Goal: Task Accomplishment & Management: Manage account settings

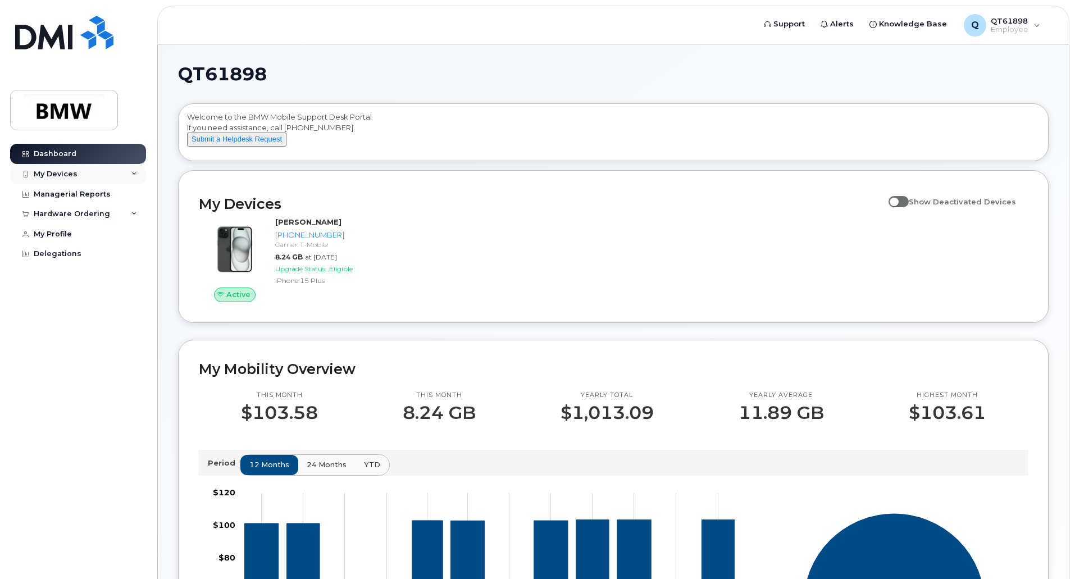
click at [80, 174] on div "My Devices" at bounding box center [78, 174] width 136 height 20
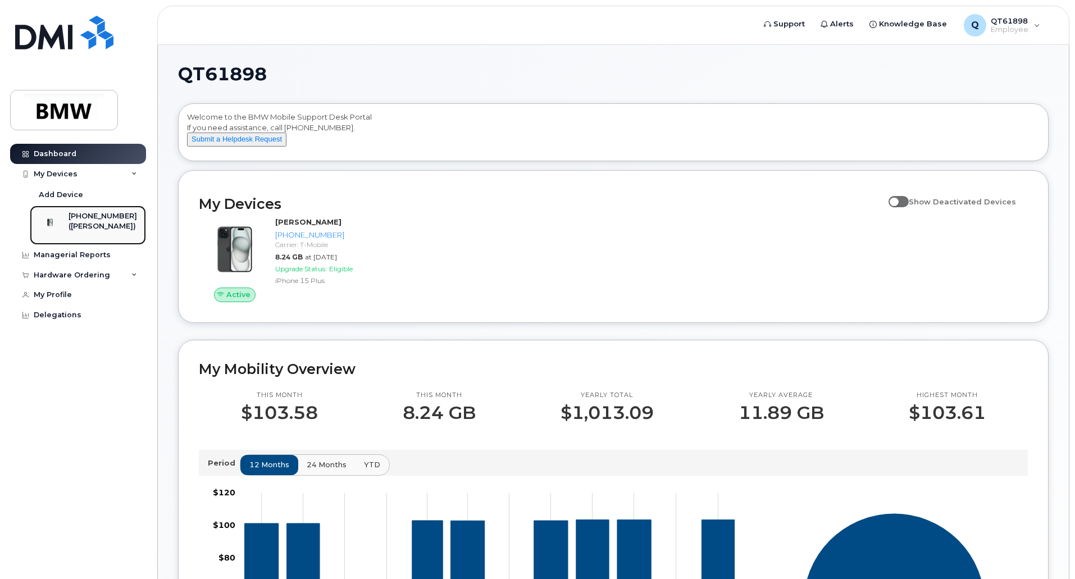
click at [90, 222] on div "([PERSON_NAME])" at bounding box center [103, 226] width 69 height 10
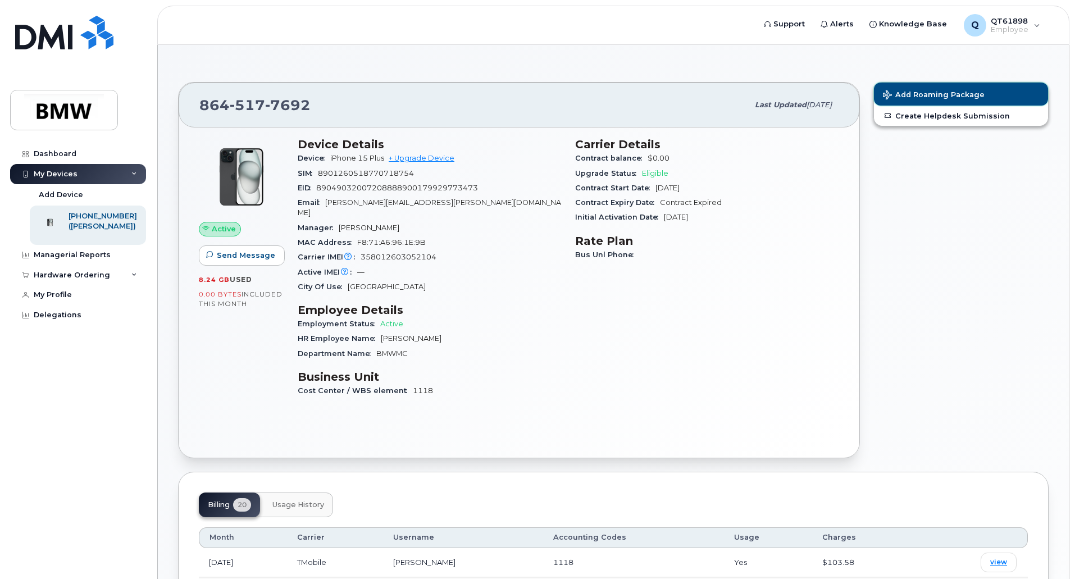
click at [913, 87] on button "Add Roaming Package" at bounding box center [961, 94] width 174 height 23
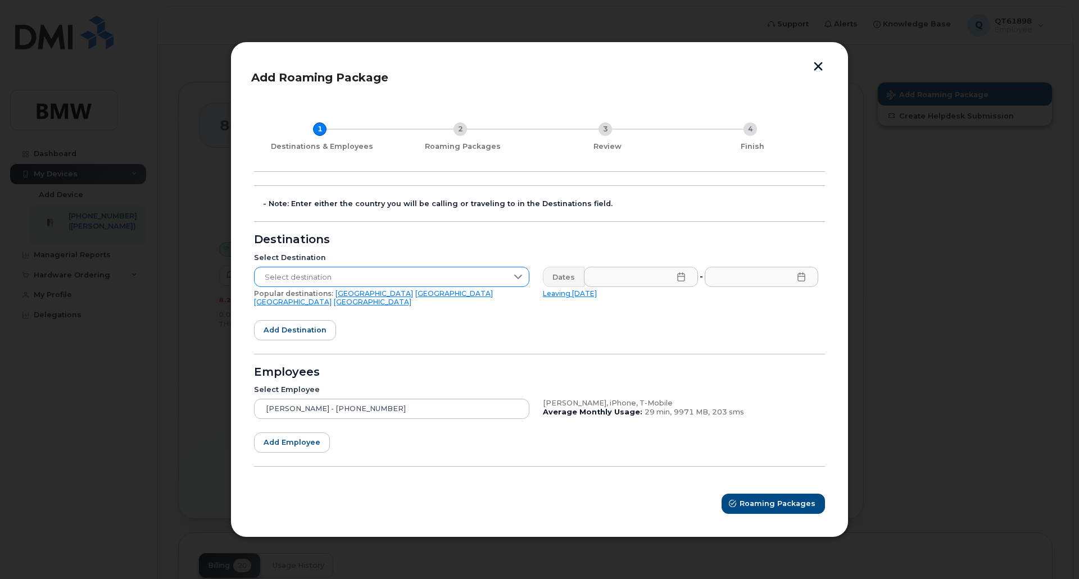
click at [498, 285] on span "Select destination" at bounding box center [380, 277] width 253 height 20
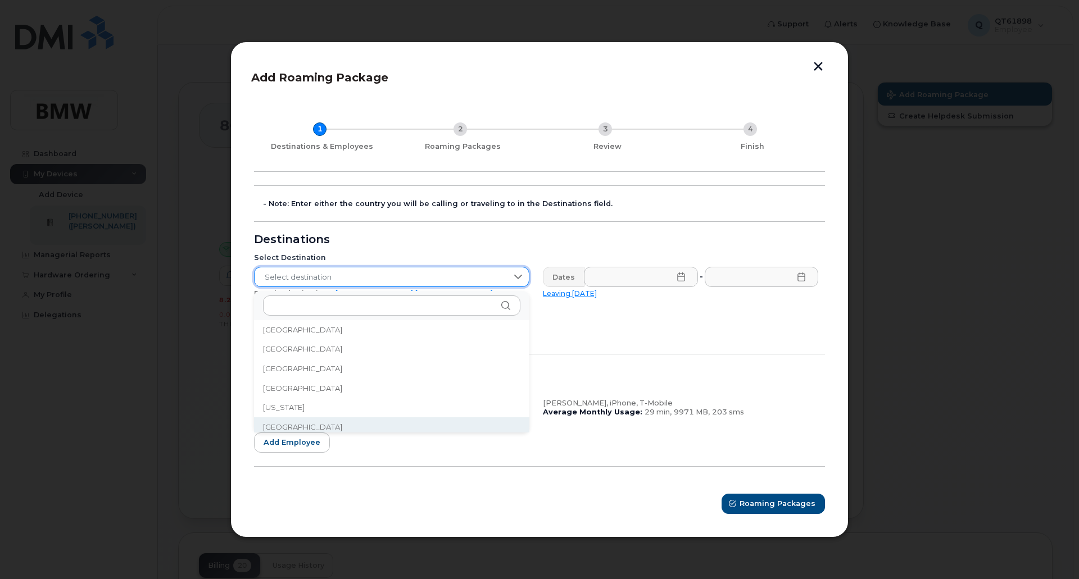
scroll to position [1348, 0]
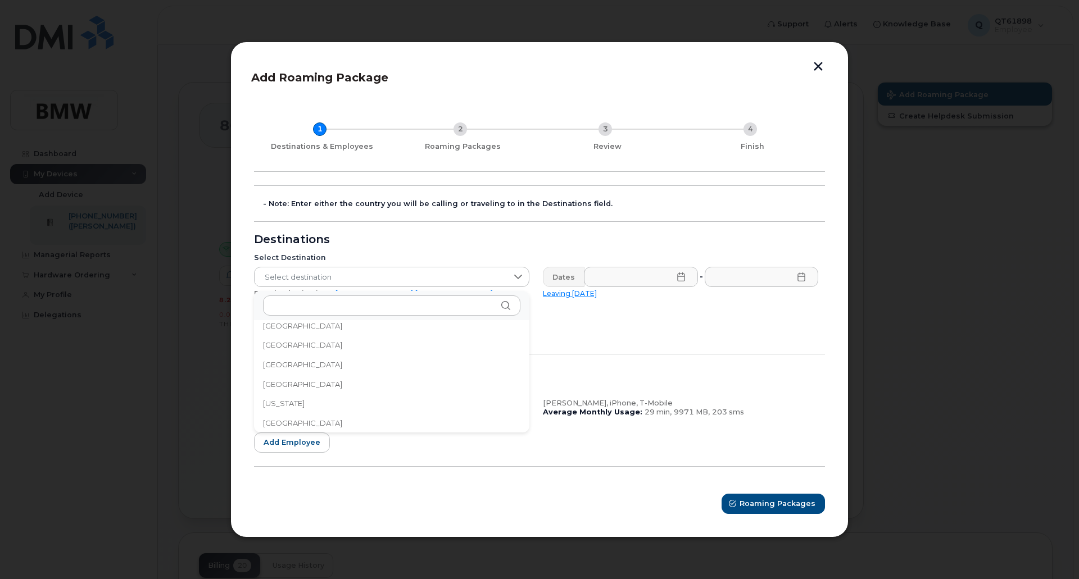
click at [390, 417] on li "[GEOGRAPHIC_DATA]" at bounding box center [391, 423] width 275 height 20
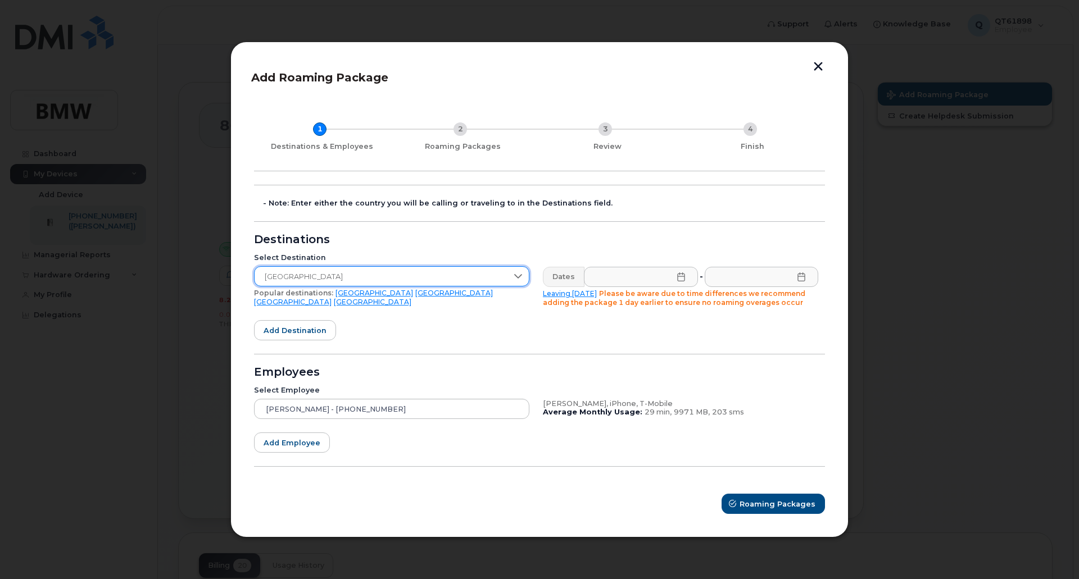
click at [680, 276] on icon at bounding box center [680, 276] width 9 height 9
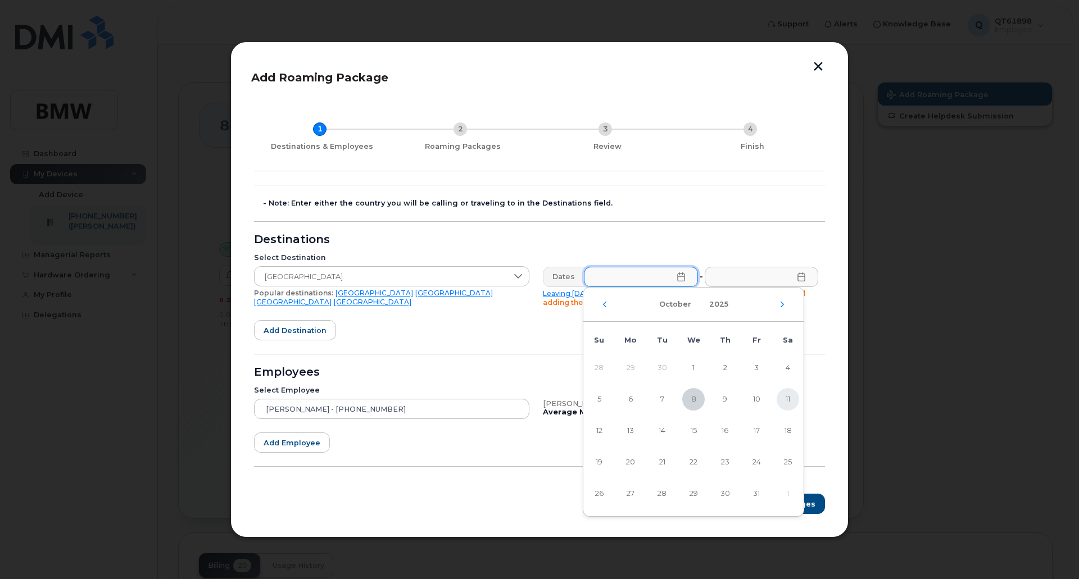
click at [786, 398] on span "11" at bounding box center [787, 399] width 22 height 22
type input "[DATE]"
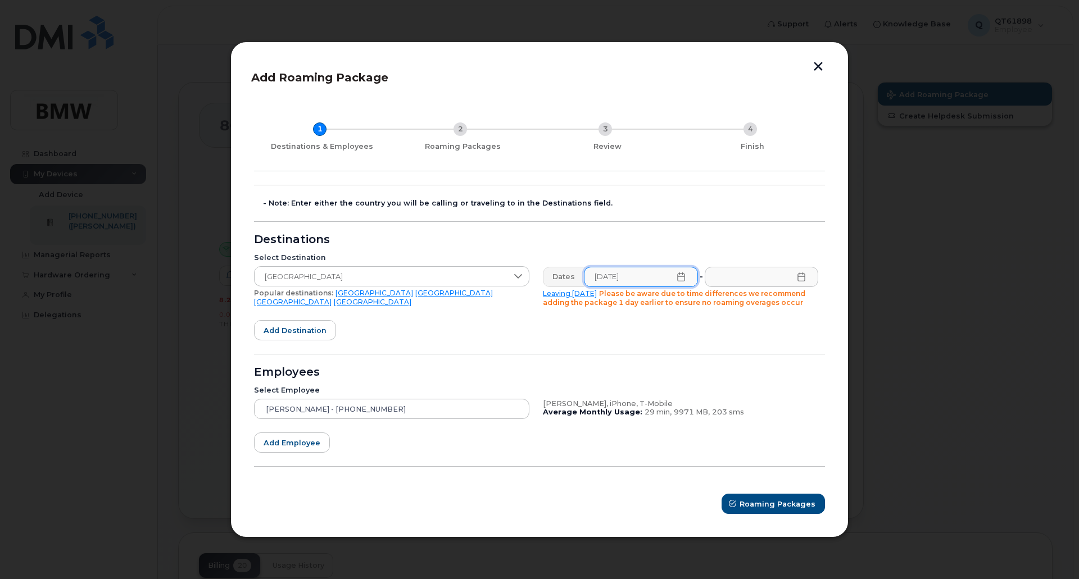
click at [800, 277] on icon at bounding box center [801, 276] width 9 height 9
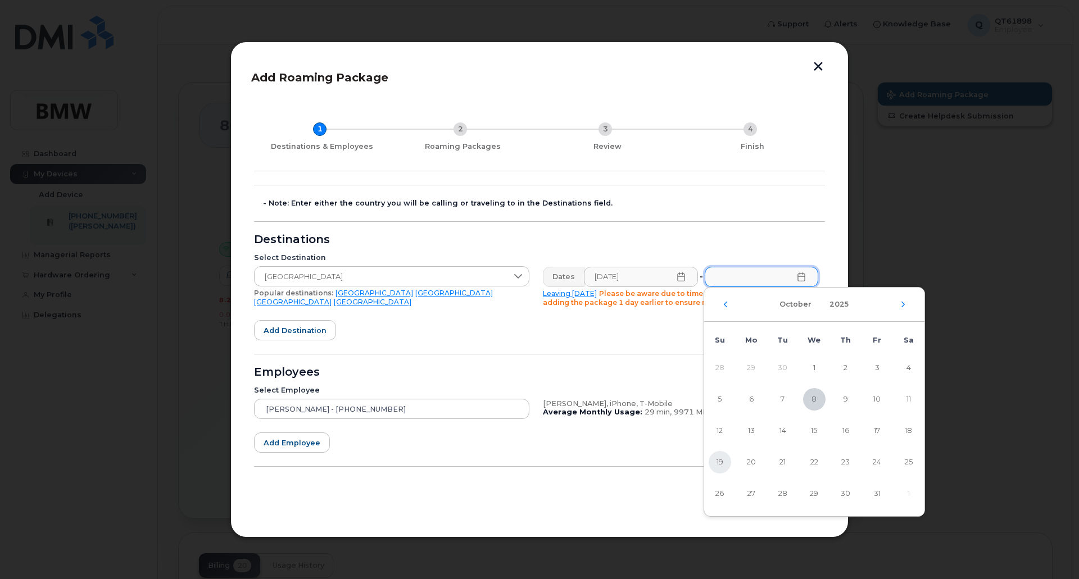
click at [719, 462] on span "19" at bounding box center [719, 462] width 22 height 22
type input "[DATE]"
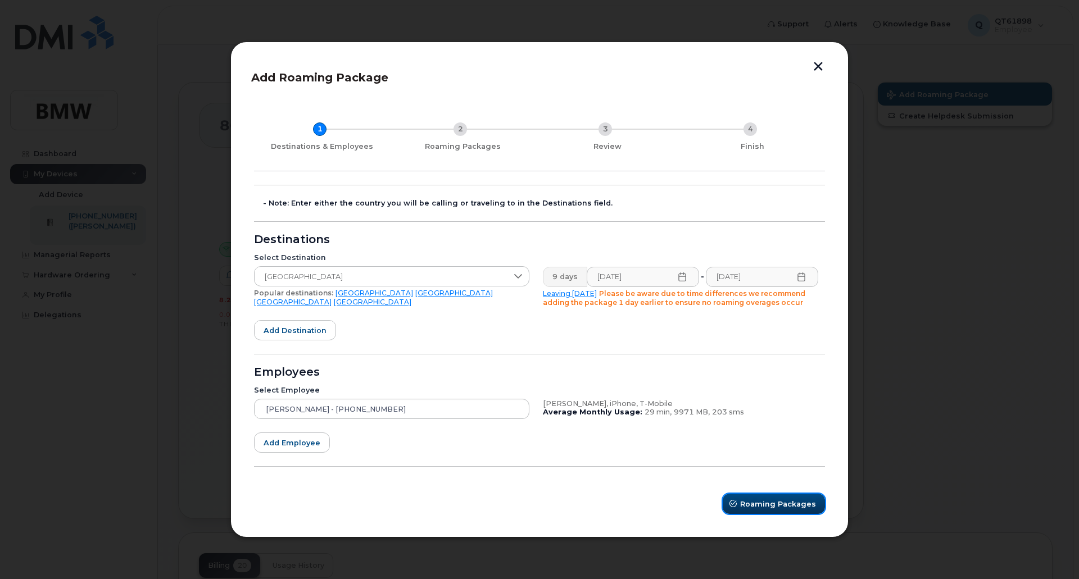
click at [768, 504] on span "Roaming Packages" at bounding box center [778, 504] width 76 height 11
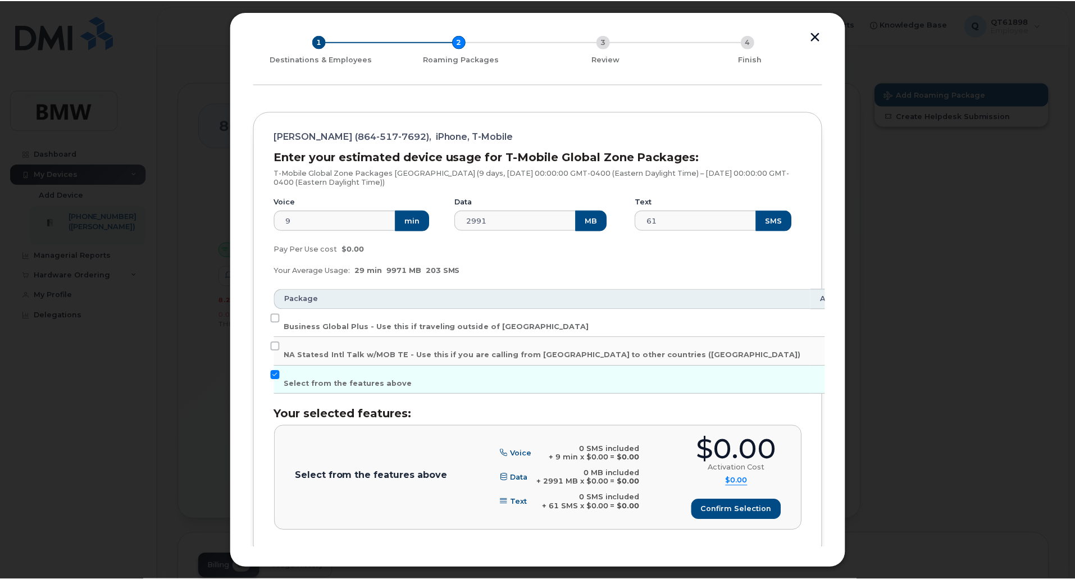
scroll to position [121, 0]
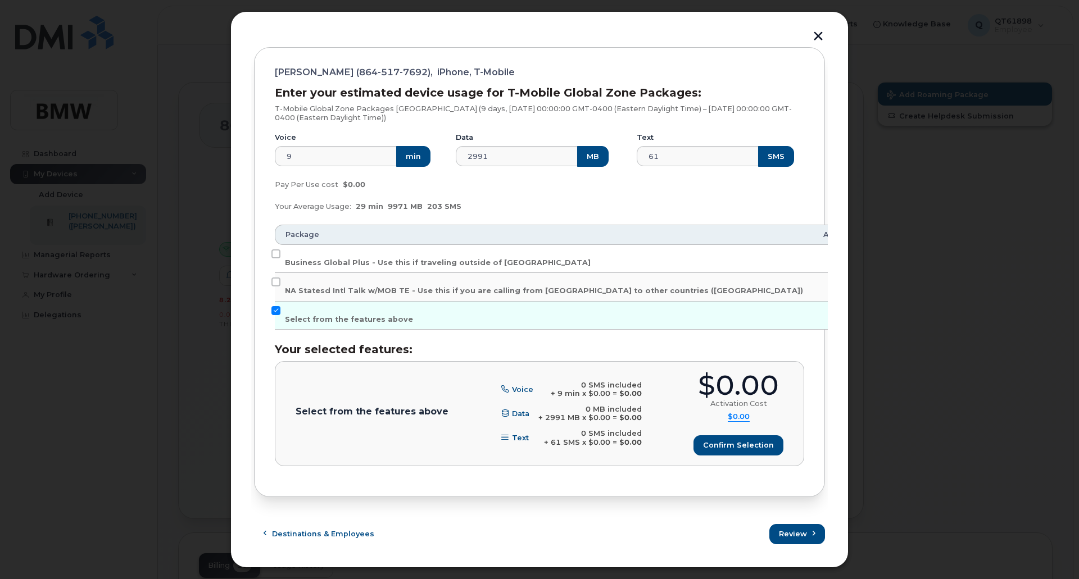
click at [820, 34] on button "button" at bounding box center [817, 37] width 17 height 12
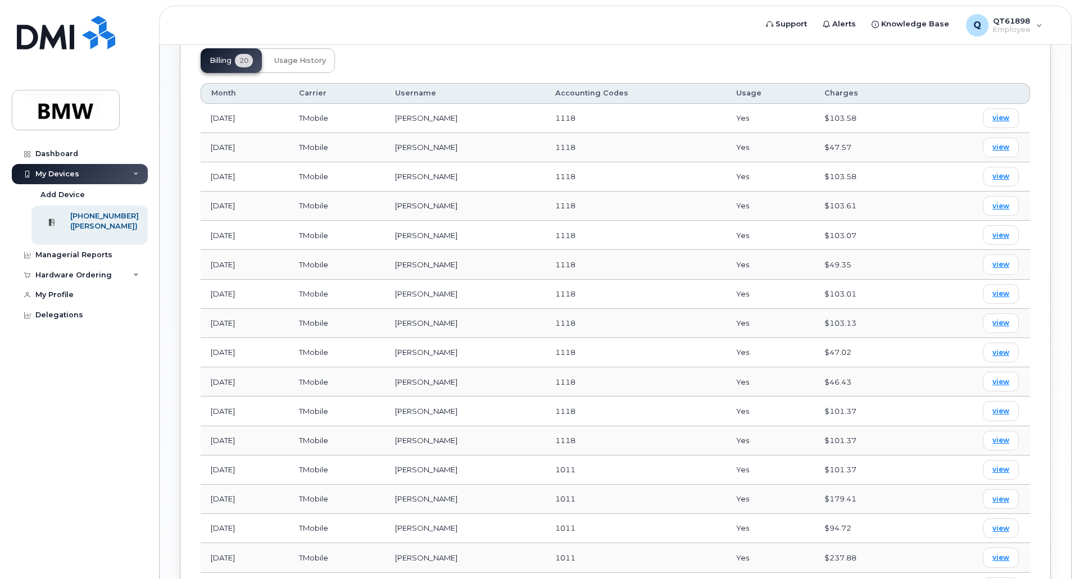
scroll to position [0, 0]
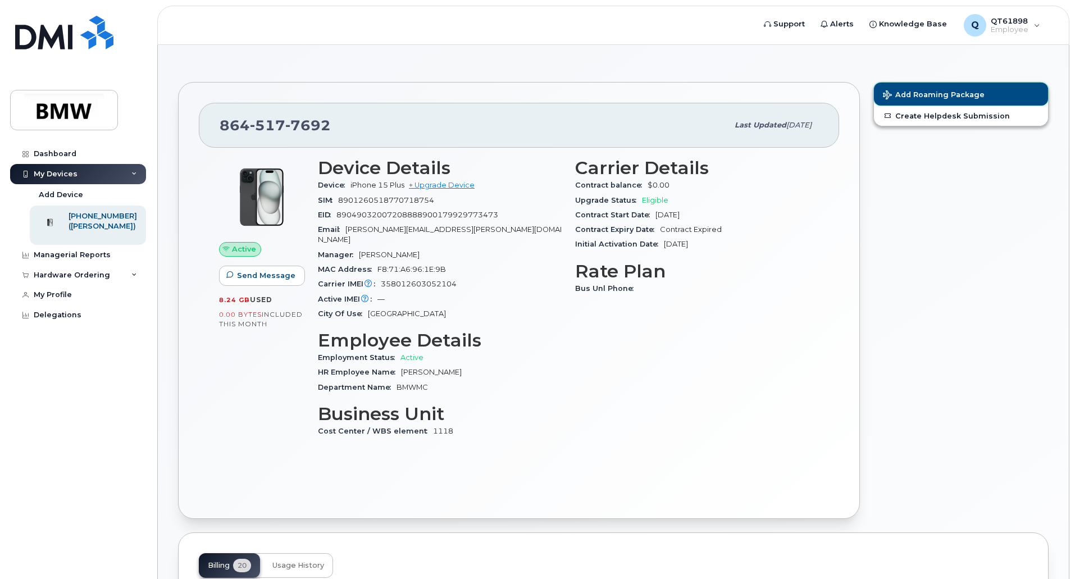
click at [914, 95] on span "Add Roaming Package" at bounding box center [934, 95] width 102 height 11
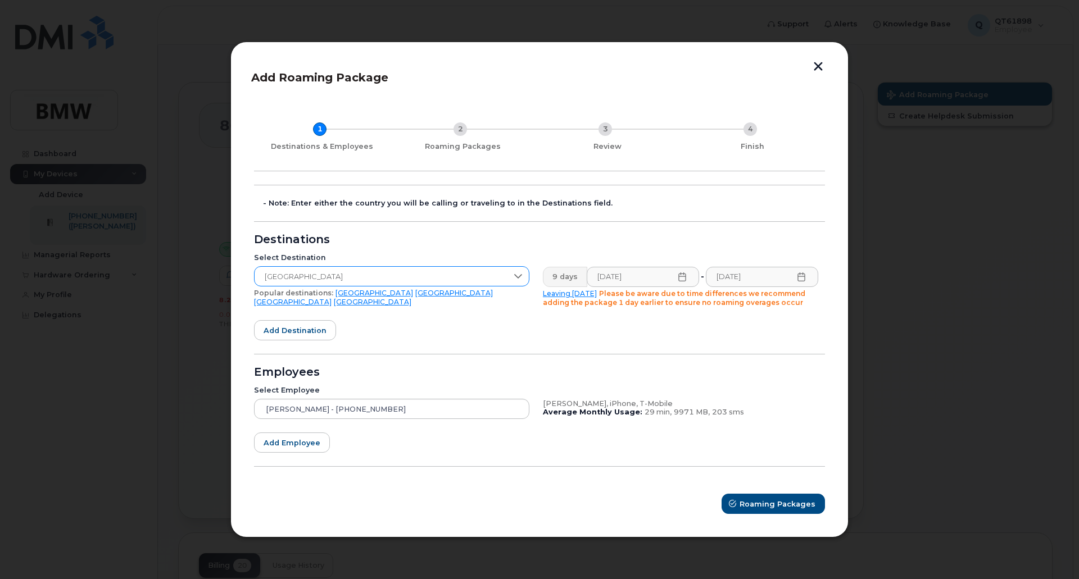
click at [519, 279] on icon at bounding box center [517, 276] width 9 height 9
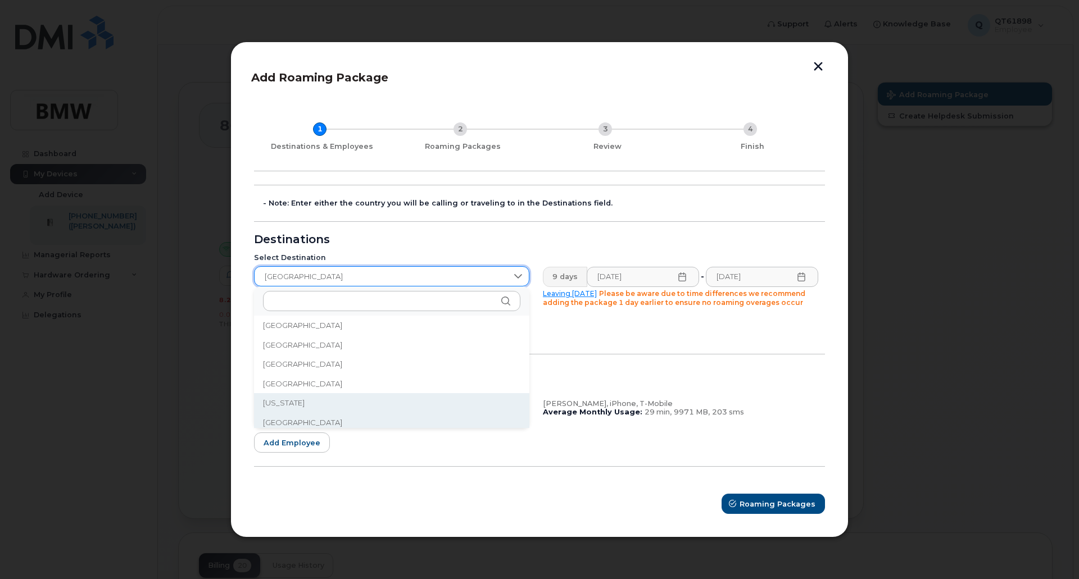
scroll to position [1348, 0]
click at [334, 421] on li "[GEOGRAPHIC_DATA]" at bounding box center [391, 419] width 275 height 20
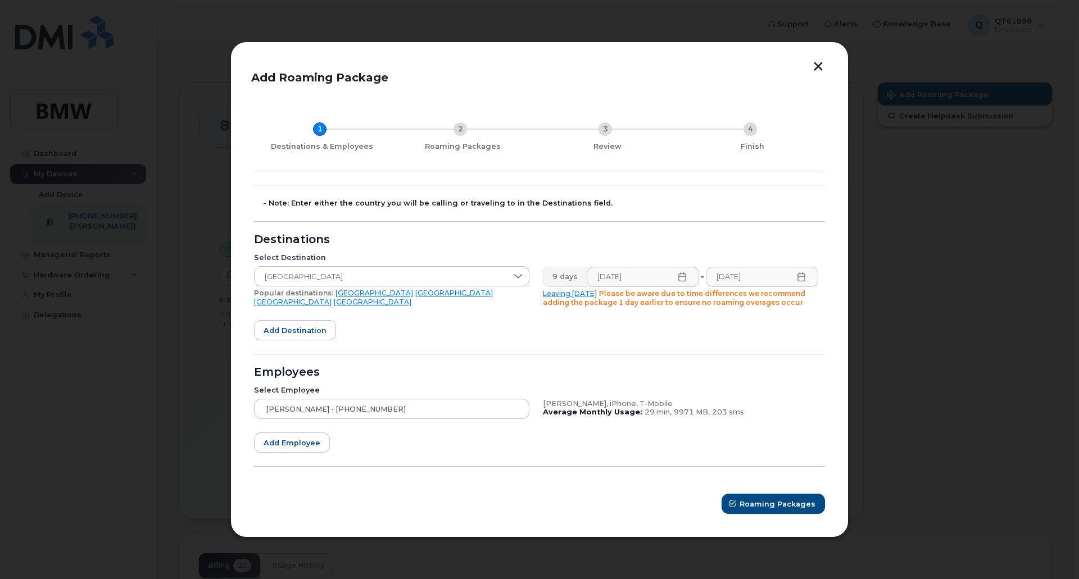
click at [682, 275] on icon at bounding box center [681, 276] width 9 height 9
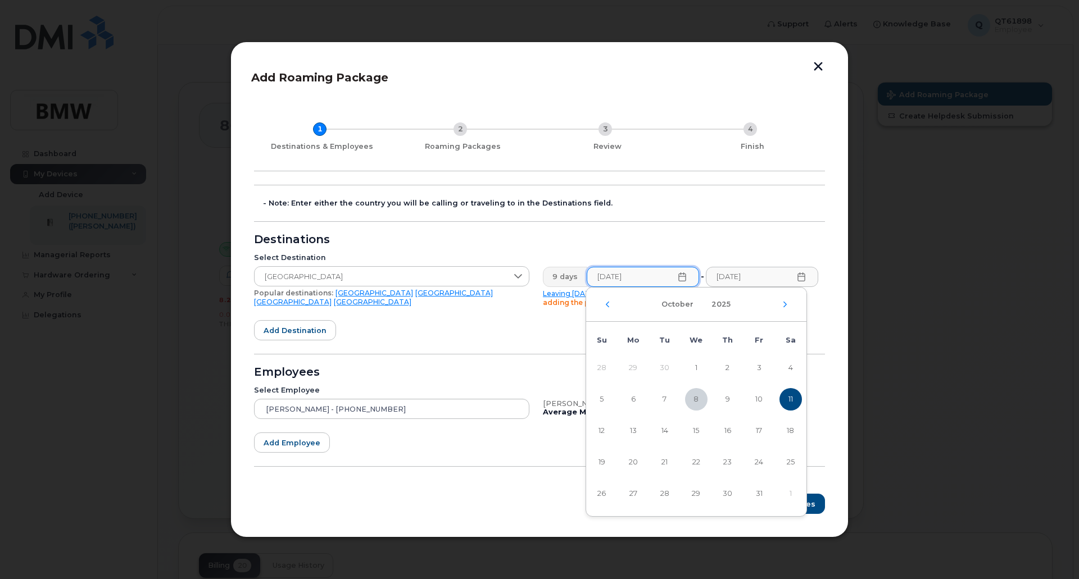
click at [682, 275] on icon at bounding box center [681, 276] width 9 height 9
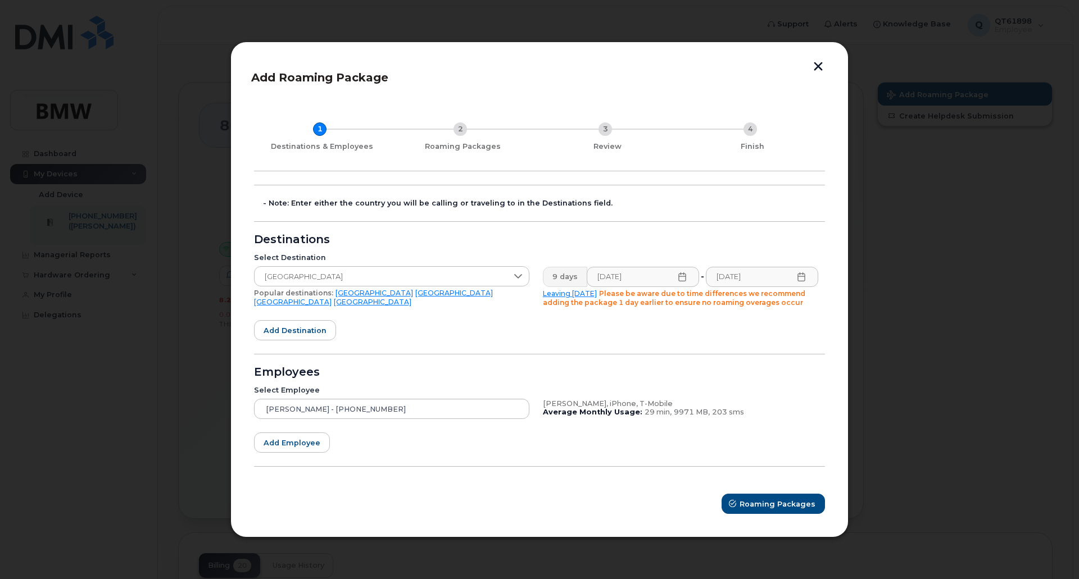
click at [404, 331] on form "- Note: Enter either the country you will be calling or traveling to in the Des…" at bounding box center [539, 349] width 571 height 329
click at [764, 502] on span "Roaming Packages" at bounding box center [778, 504] width 76 height 11
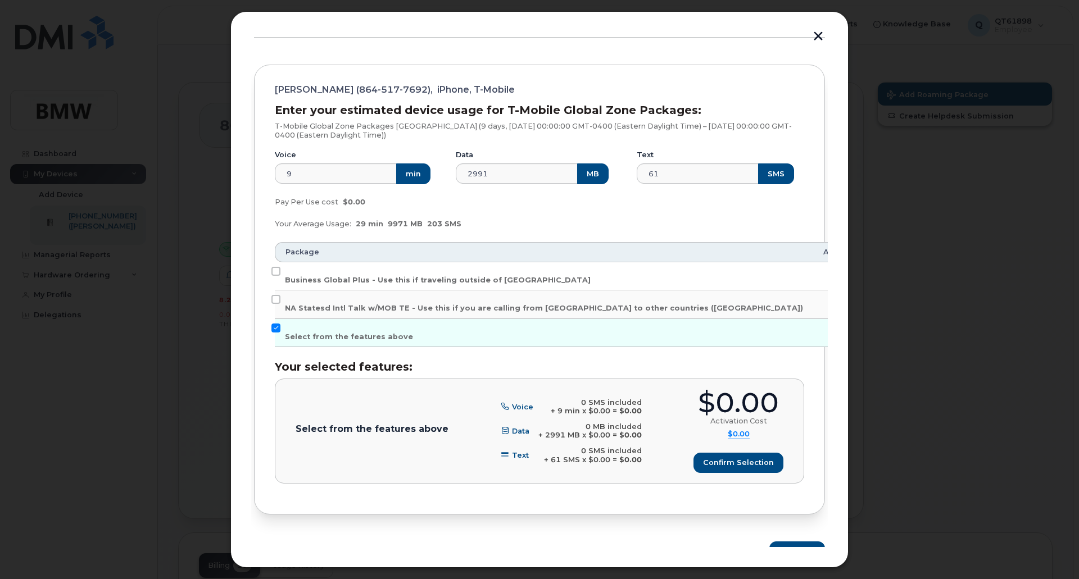
scroll to position [106, 0]
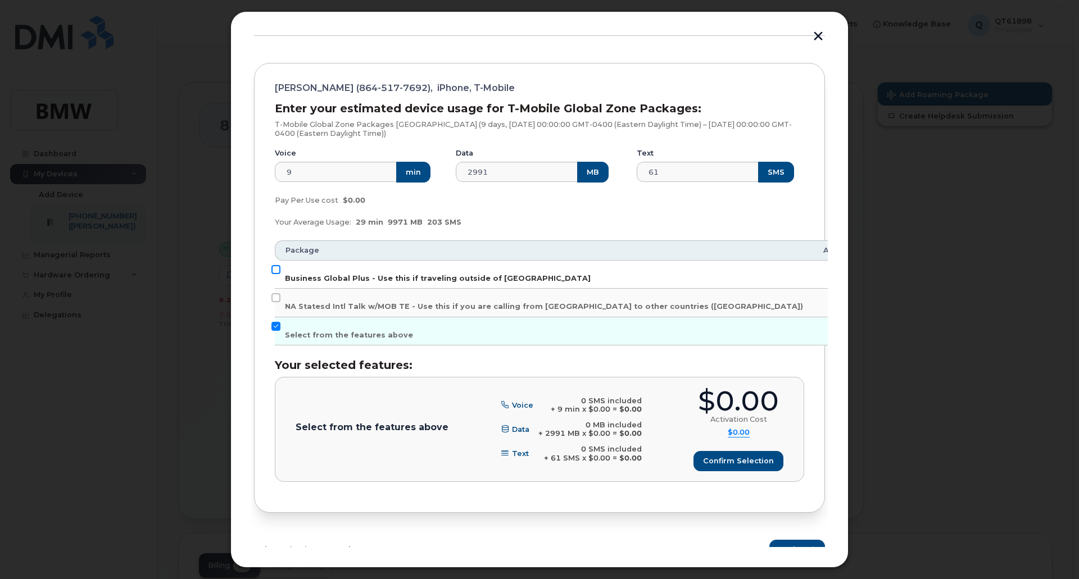
click at [277, 270] on input "Business Global Plus - Use this if traveling outside of [GEOGRAPHIC_DATA]" at bounding box center [275, 269] width 9 height 9
checkbox input "true"
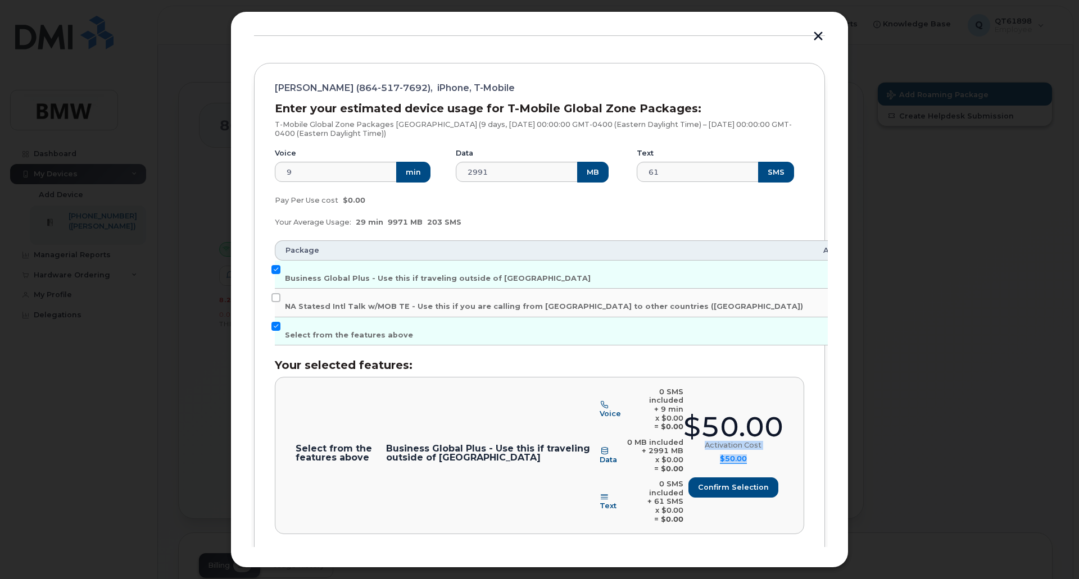
drag, startPoint x: 823, startPoint y: 381, endPoint x: 825, endPoint y: 484, distance: 102.3
click at [825, 484] on div "Add Roaming Package 1 Destinations & Employees 2 Roaming Packages 3 Review 4 Fi…" at bounding box center [539, 289] width 576 height 515
click at [747, 482] on span "Confirm selection" at bounding box center [733, 487] width 71 height 11
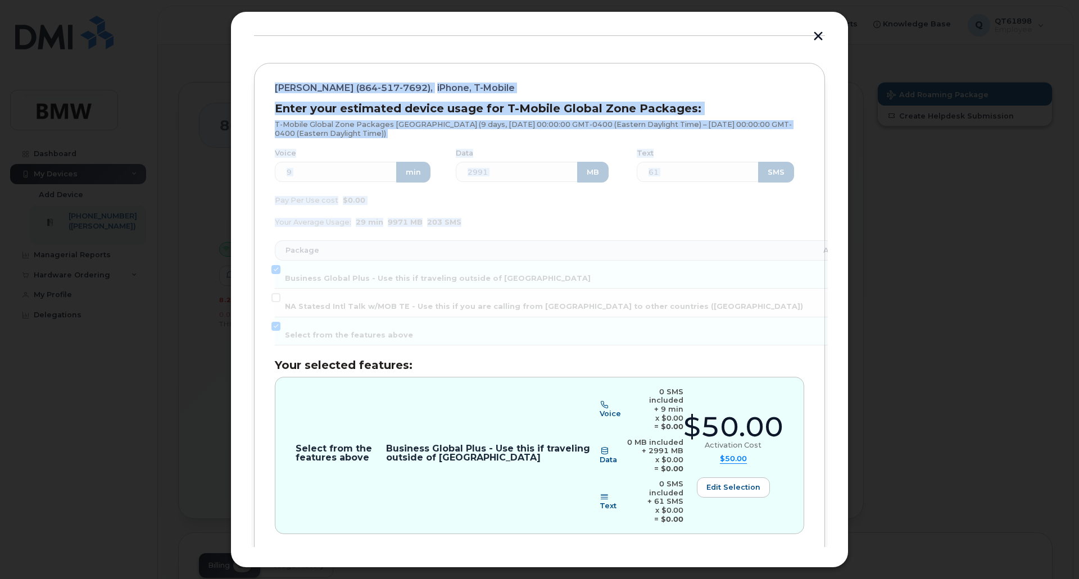
drag, startPoint x: 834, startPoint y: 314, endPoint x: 844, endPoint y: 113, distance: 200.8
click at [844, 113] on div "Add Roaming Package 1 Destinations & Employees 2 Roaming Packages 3 Review 4 Fi…" at bounding box center [539, 289] width 618 height 557
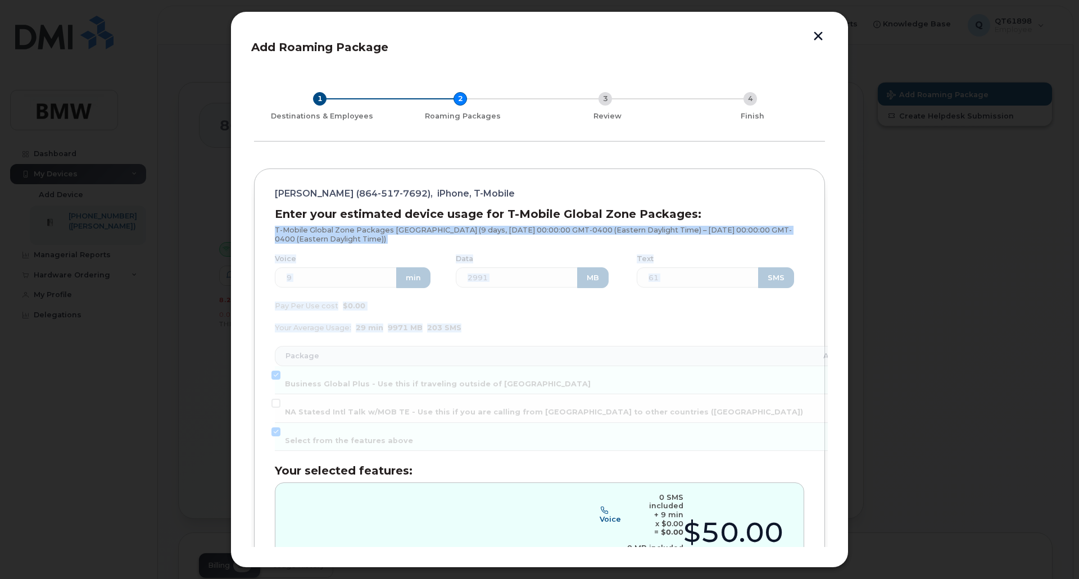
scroll to position [130, 0]
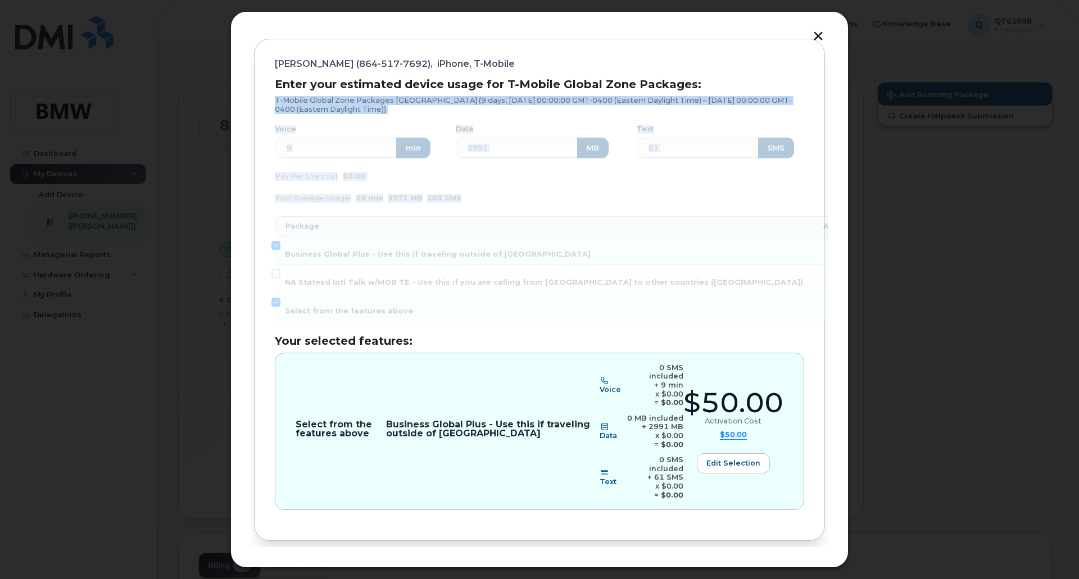
click at [803, 573] on span "Review" at bounding box center [793, 578] width 28 height 11
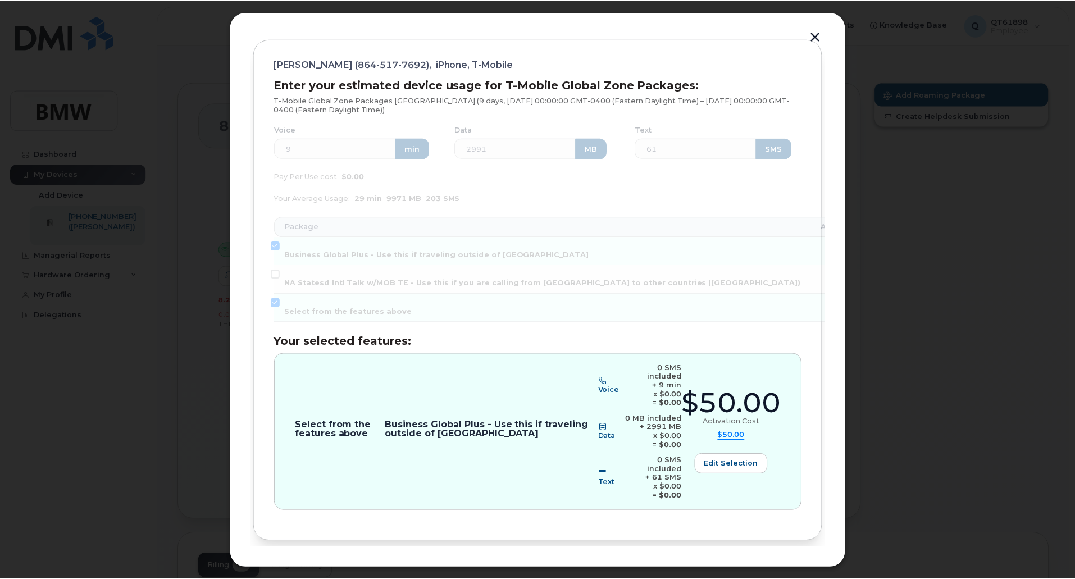
scroll to position [0, 0]
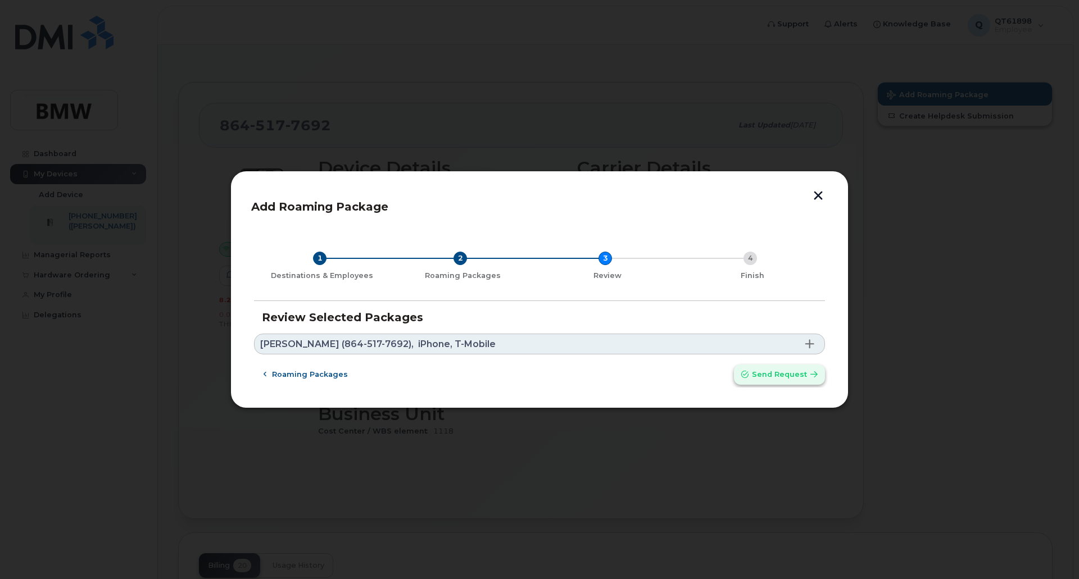
click at [799, 372] on span "Send request" at bounding box center [779, 374] width 55 height 11
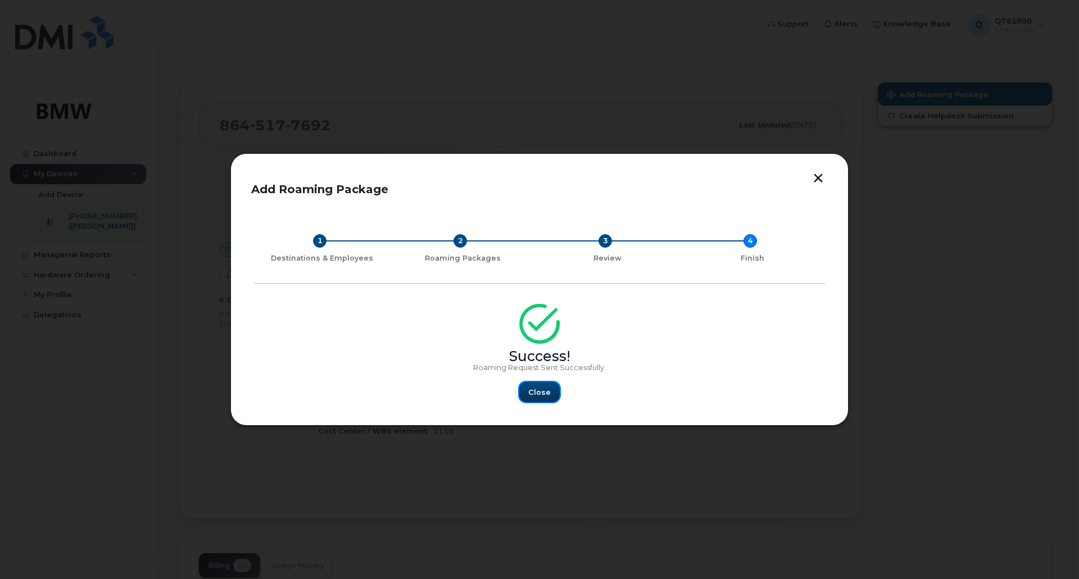
click at [538, 395] on span "Close" at bounding box center [539, 392] width 22 height 11
